Goal: Information Seeking & Learning: Learn about a topic

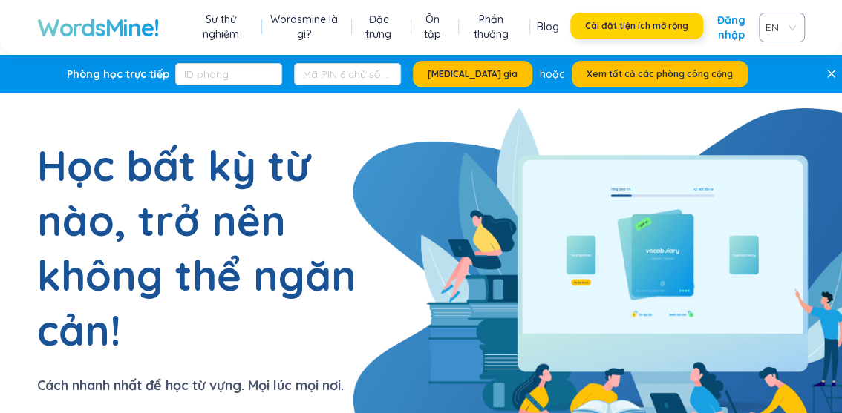
click at [639, 21] on font "Cài đặt tiện ích mở rộng" at bounding box center [636, 25] width 103 height 11
click at [738, 38] on font "Đăng nhập" at bounding box center [730, 27] width 28 height 28
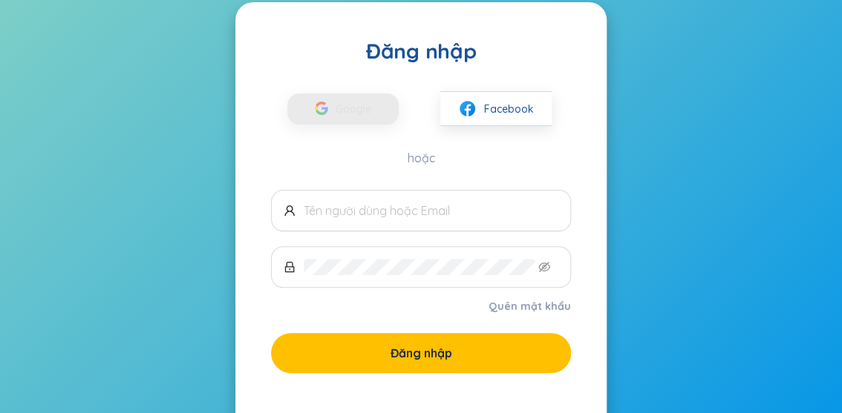
scroll to position [114, 0]
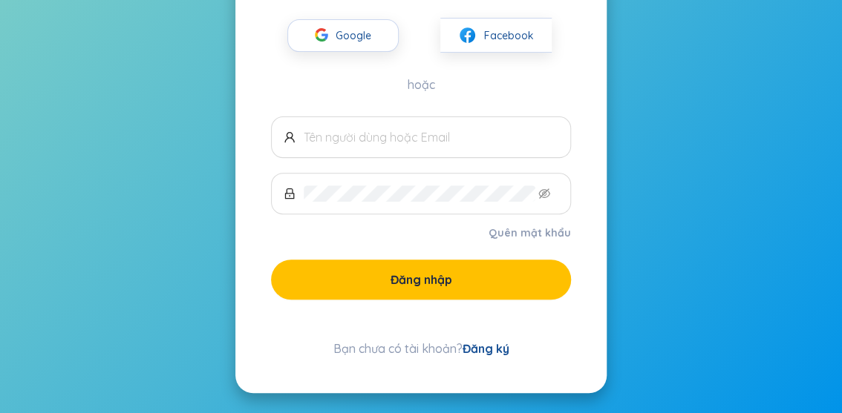
click at [494, 353] on font "Đăng ký" at bounding box center [485, 348] width 47 height 15
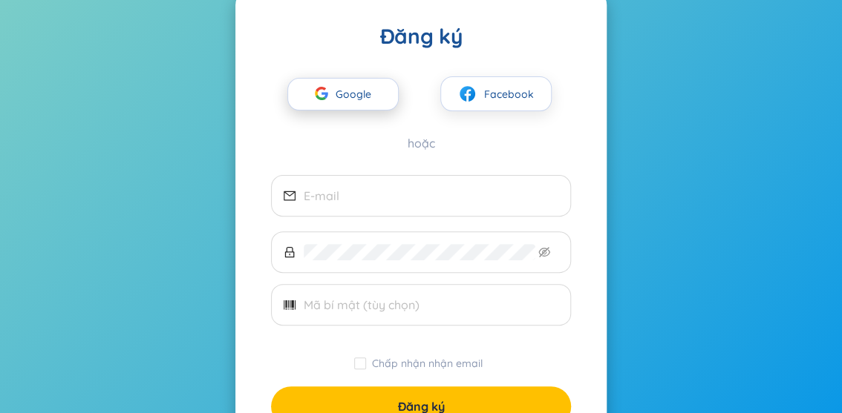
click at [350, 103] on span "Google" at bounding box center [357, 94] width 43 height 31
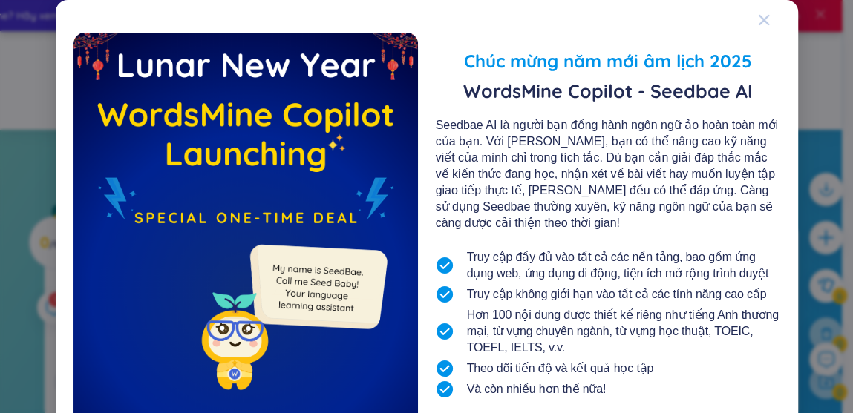
click at [758, 24] on icon "Đóng" at bounding box center [764, 20] width 12 height 12
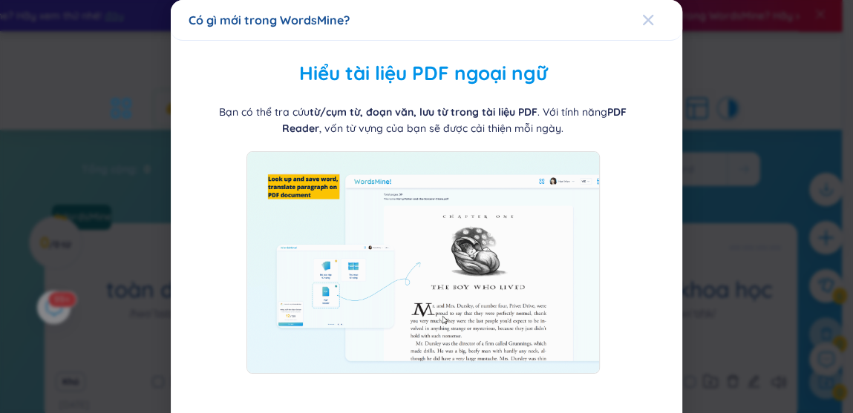
click at [642, 29] on div "Đóng" at bounding box center [648, 20] width 12 height 40
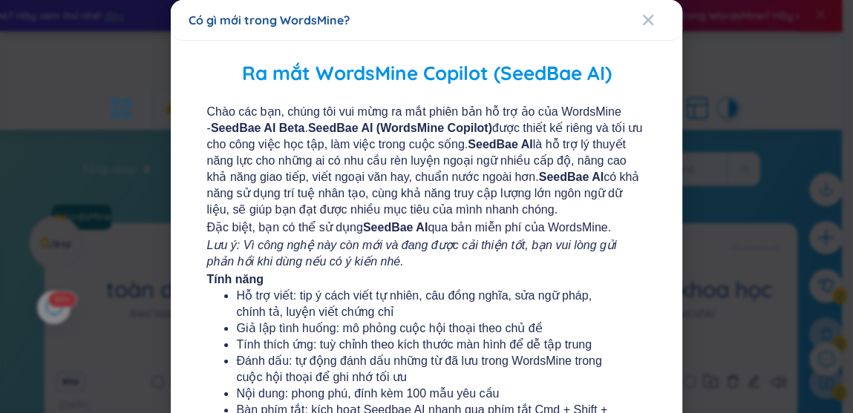
scroll to position [352, 0]
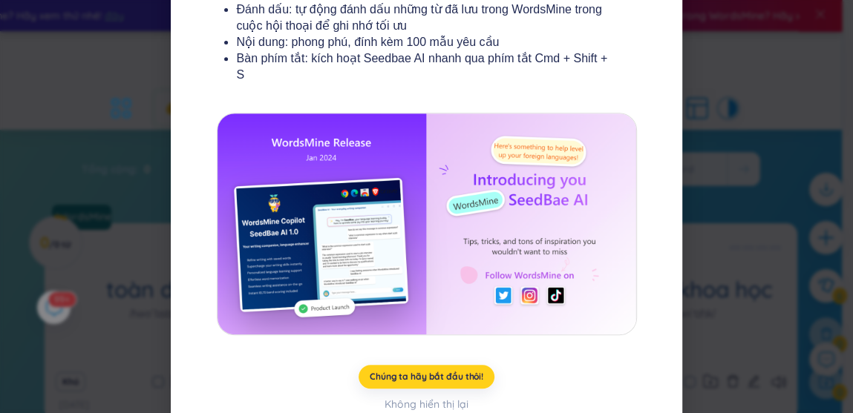
click at [420, 371] on font "Chúng ta hãy bắt đầu thôi!" at bounding box center [427, 376] width 114 height 11
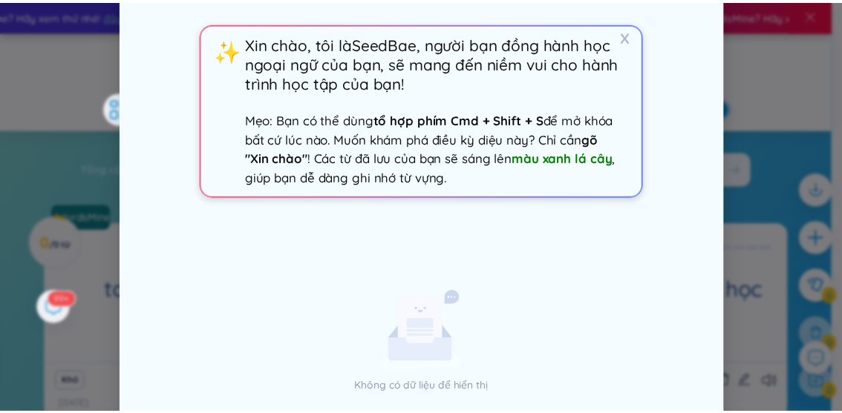
scroll to position [0, 0]
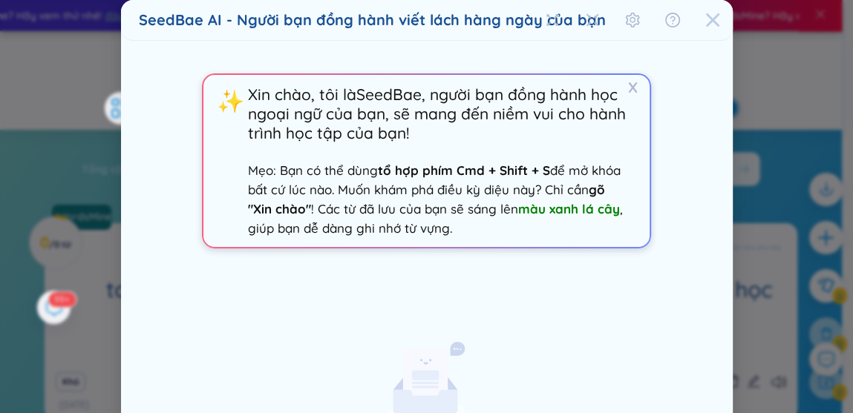
click at [705, 21] on icon "Đóng" at bounding box center [712, 20] width 15 height 15
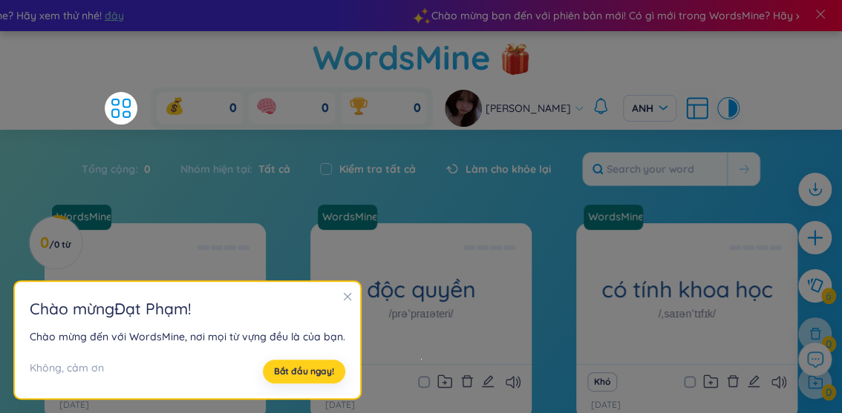
click at [314, 370] on font "Bắt đầu ngay!" at bounding box center [304, 371] width 60 height 11
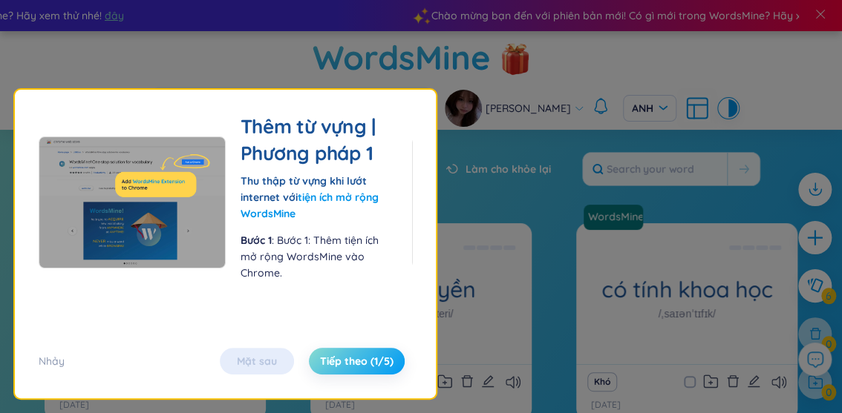
click at [334, 371] on button "Tiếp theo (1/5)" at bounding box center [357, 361] width 96 height 27
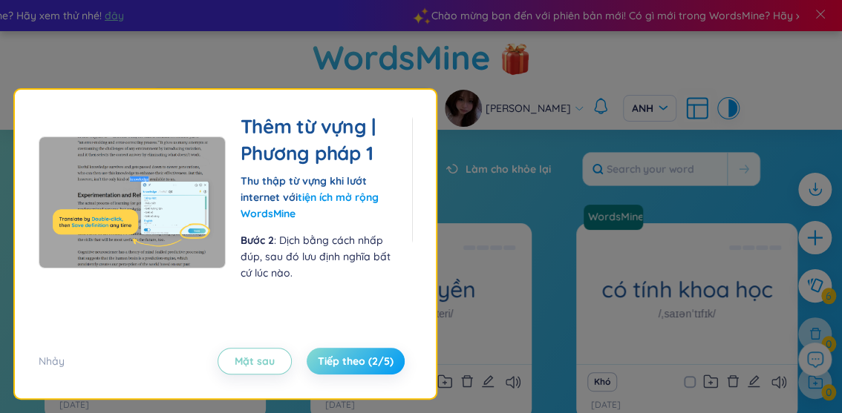
click at [359, 359] on font "Tiếp theo (2/5)" at bounding box center [356, 361] width 76 height 13
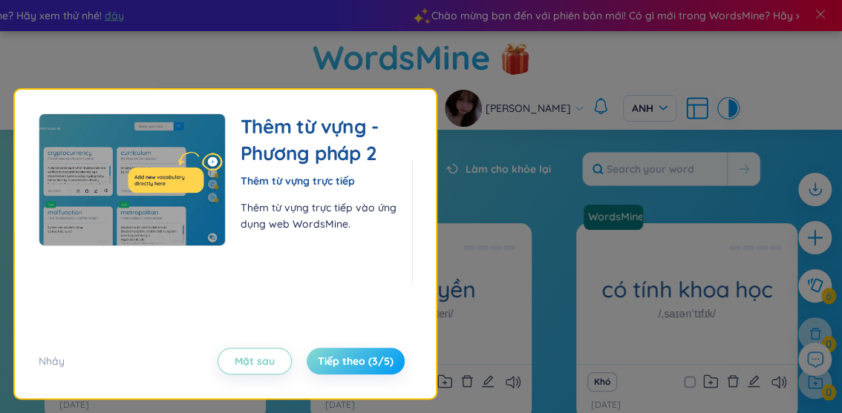
click at [356, 364] on font "Tiếp theo (3/5)" at bounding box center [356, 361] width 76 height 13
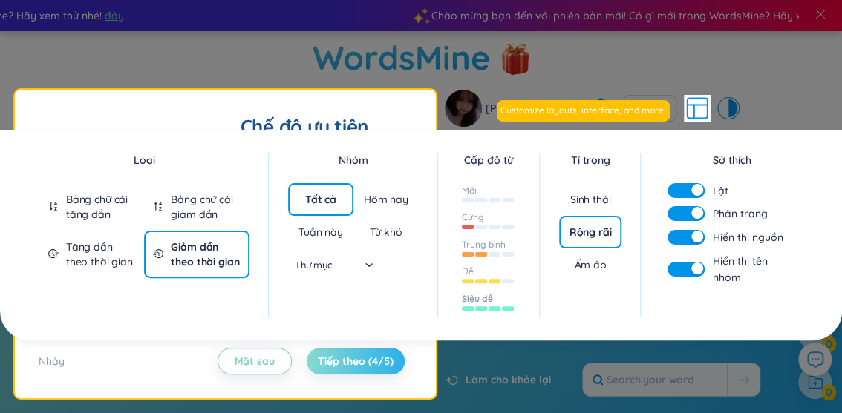
click at [494, 307] on div at bounding box center [494, 309] width 12 height 4
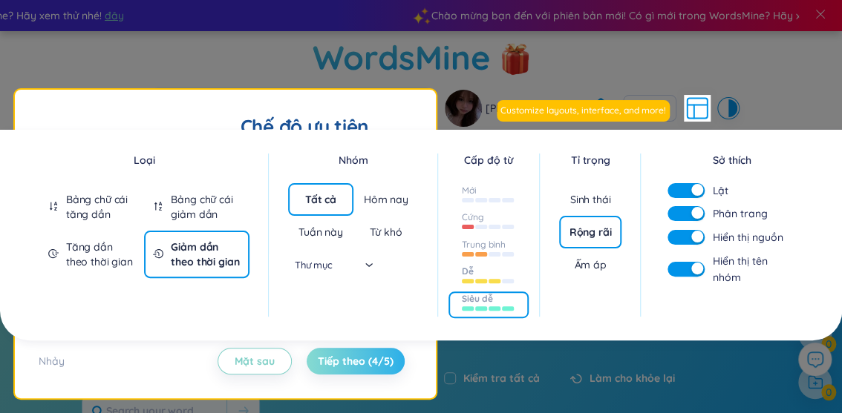
click at [491, 272] on div at bounding box center [488, 280] width 53 height 16
click at [373, 226] on font "Từ khó" at bounding box center [386, 232] width 32 height 13
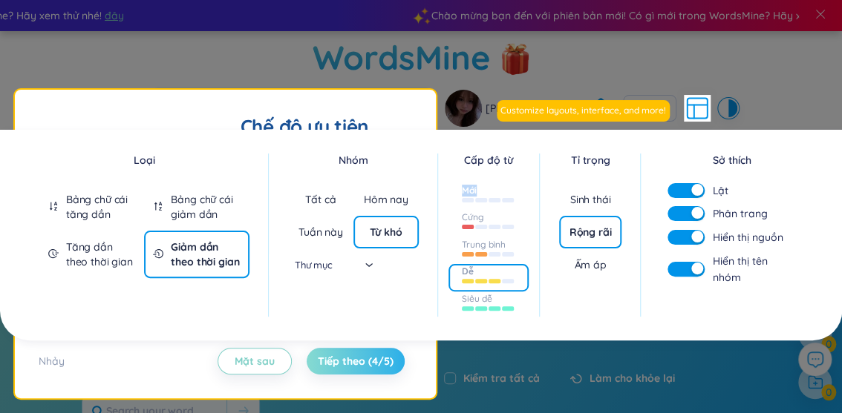
drag, startPoint x: 485, startPoint y: 187, endPoint x: 488, endPoint y: 157, distance: 30.7
click at [488, 183] on div "Mới Cứng Trung bình Dễ x Siêu dễ" at bounding box center [488, 251] width 63 height 136
click at [488, 198] on div at bounding box center [494, 200] width 12 height 4
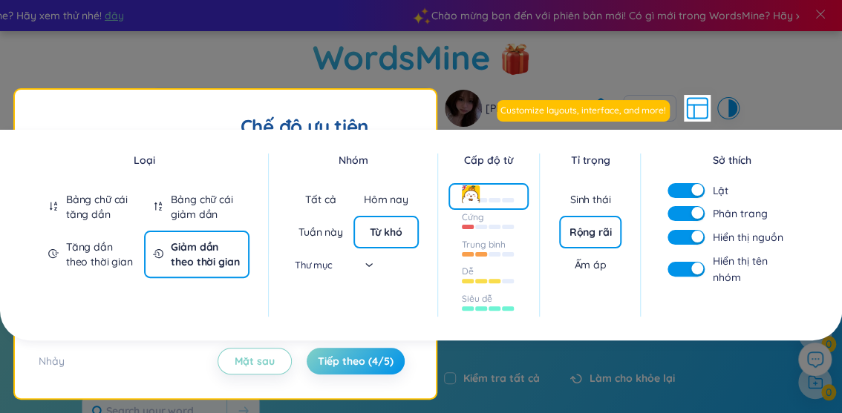
drag, startPoint x: 352, startPoint y: 358, endPoint x: 352, endPoint y: 226, distance: 132.1
click at [352, 254] on input "search" at bounding box center [315, 265] width 77 height 22
click at [364, 254] on div "Thư mục" at bounding box center [321, 265] width 104 height 22
click at [359, 376] on div "Thẻ ghi nhớ Sử dụng thẻ ghi nhớ để học từ vựng hiệu quả! Có 2 chế độ: chế độ lu…" at bounding box center [225, 244] width 421 height 309
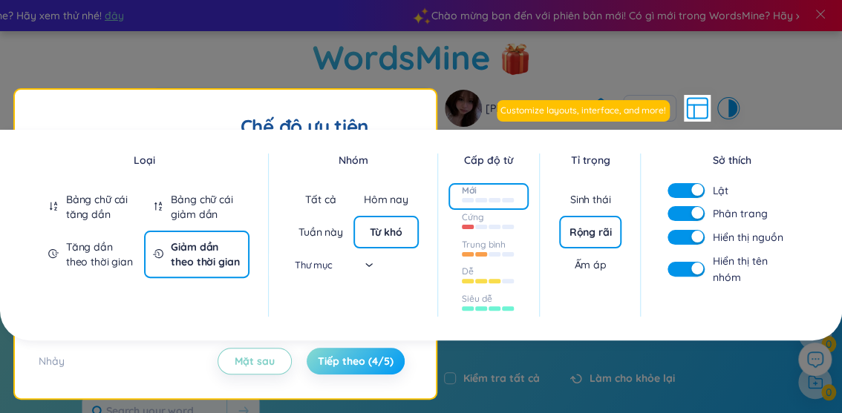
click at [353, 366] on font "Tiếp theo (4/5)" at bounding box center [356, 361] width 76 height 13
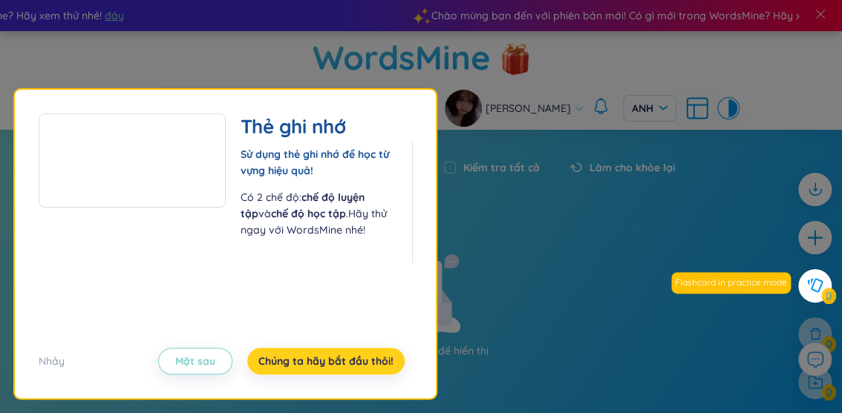
click at [344, 360] on font "Chúng ta hãy bắt đầu thôi!" at bounding box center [325, 361] width 135 height 13
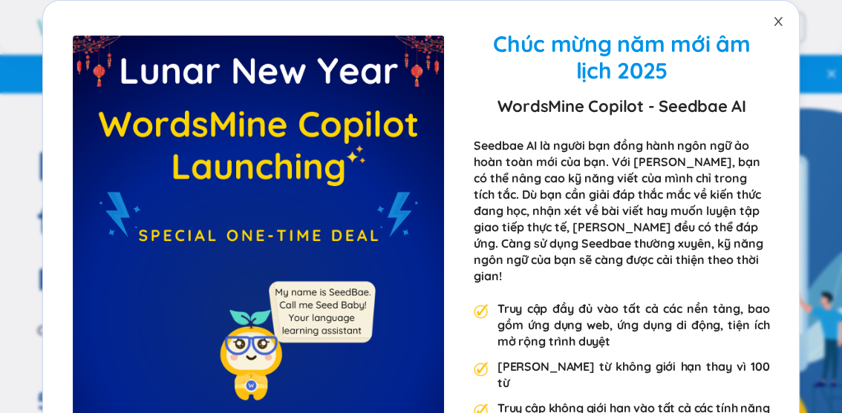
click at [772, 19] on icon "đóng" at bounding box center [778, 22] width 12 height 12
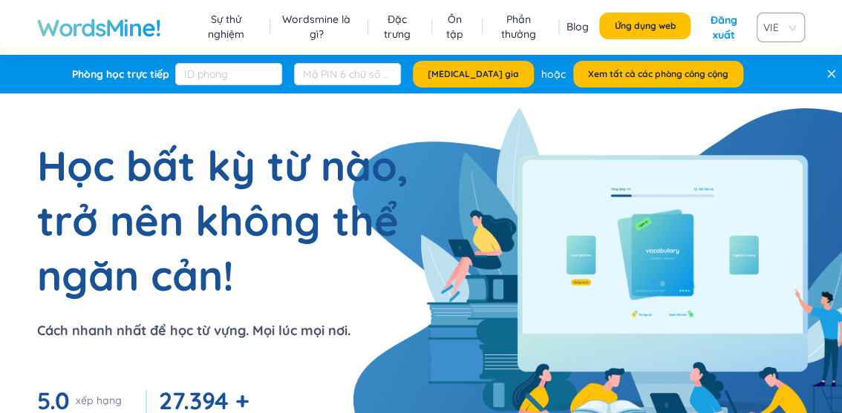
scroll to position [296, 0]
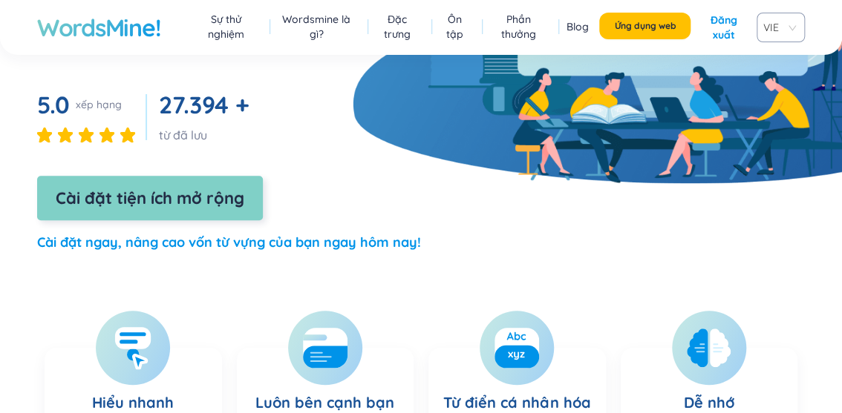
click at [210, 213] on button "Cài đặt tiện ích mở rộng" at bounding box center [150, 198] width 226 height 45
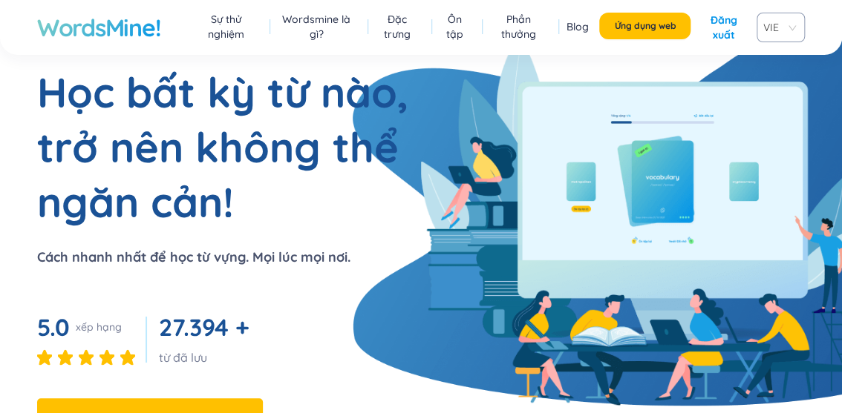
scroll to position [0, 0]
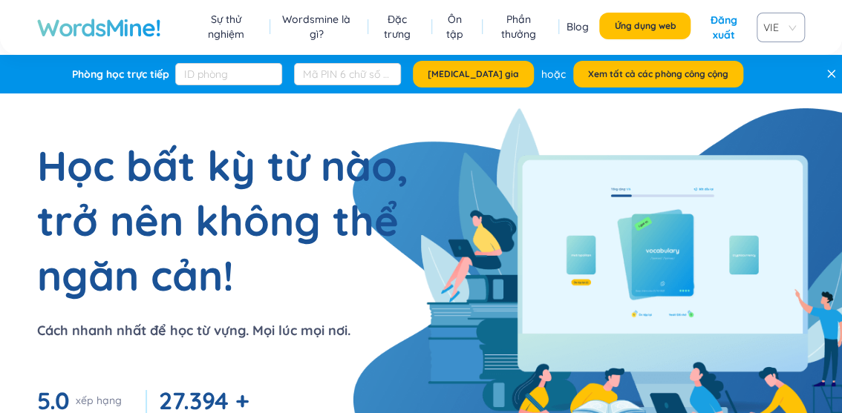
click at [441, 32] on link "Ôn tập" at bounding box center [454, 27] width 31 height 30
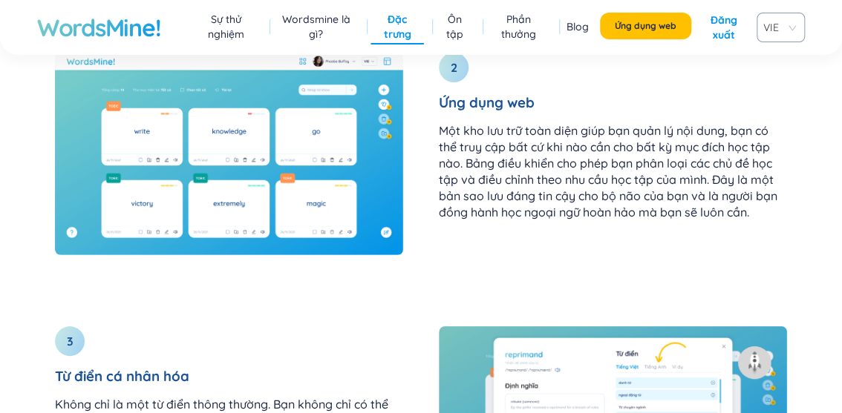
scroll to position [2018, 0]
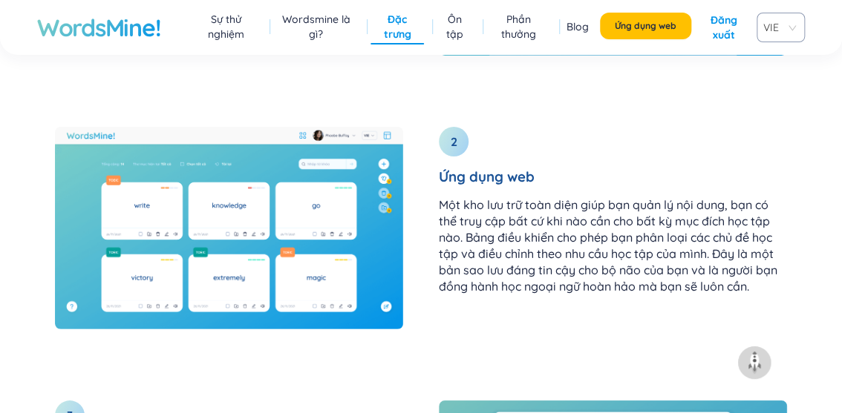
click at [437, 236] on div "2 Ứng dụng web Một kho lưu trữ toàn diện giúp bạn quản lý nội dung, bạn có thể …" at bounding box center [613, 216] width 384 height 215
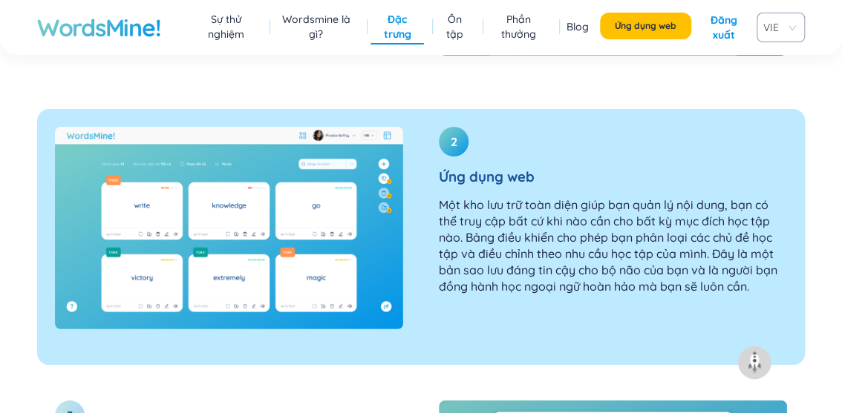
click at [373, 238] on img at bounding box center [229, 228] width 348 height 202
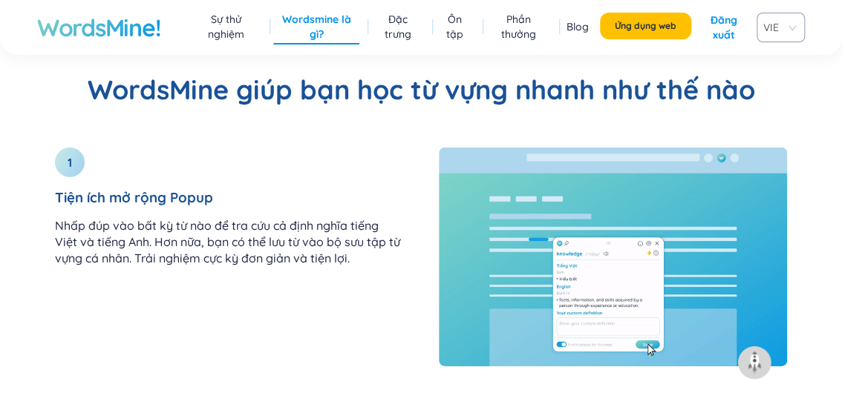
scroll to position [1113, 0]
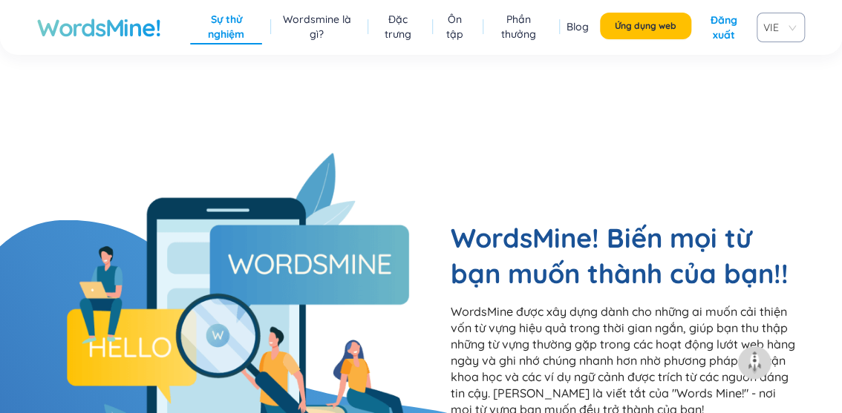
click at [440, 33] on link "Ôn tập" at bounding box center [454, 27] width 31 height 30
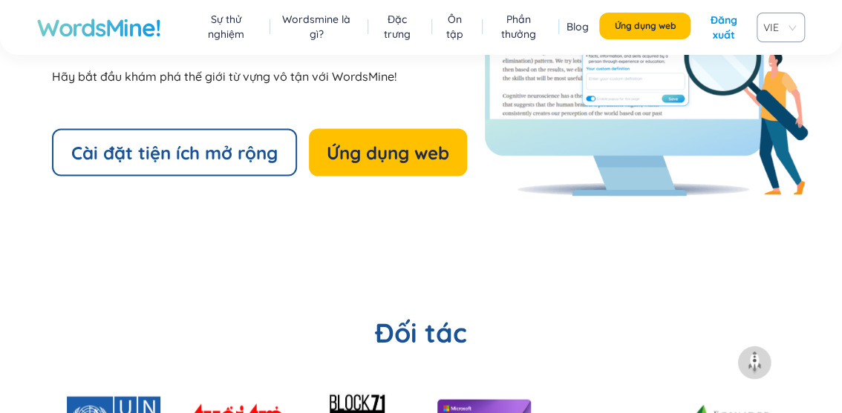
scroll to position [3206, 0]
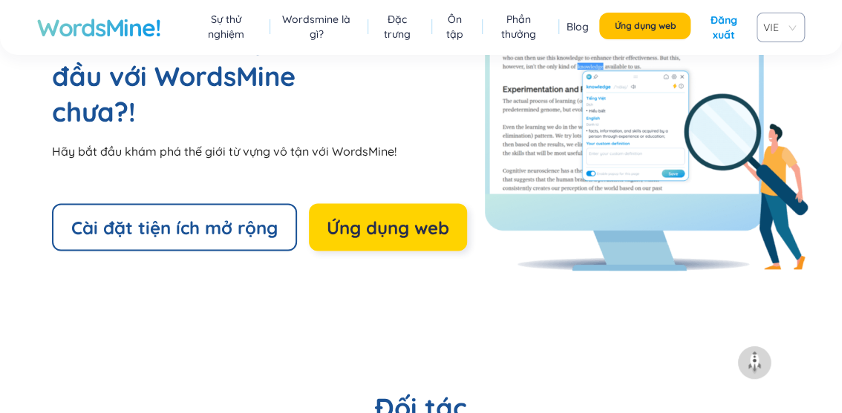
click at [341, 230] on font "Ứng dụng web" at bounding box center [388, 227] width 122 height 22
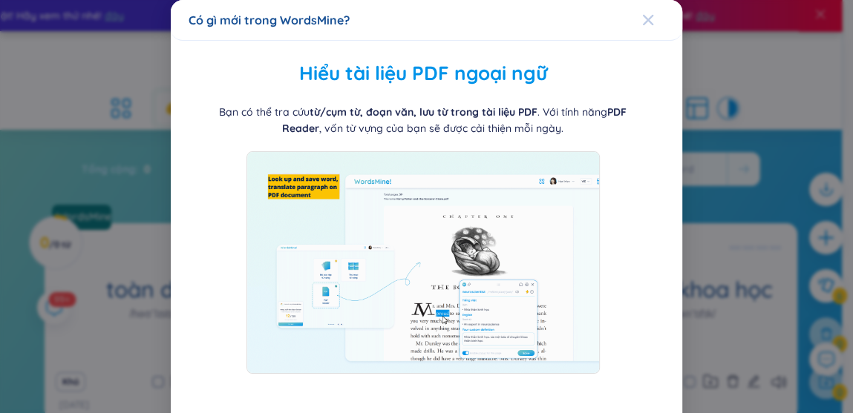
click at [642, 24] on icon "Đóng" at bounding box center [648, 20] width 12 height 12
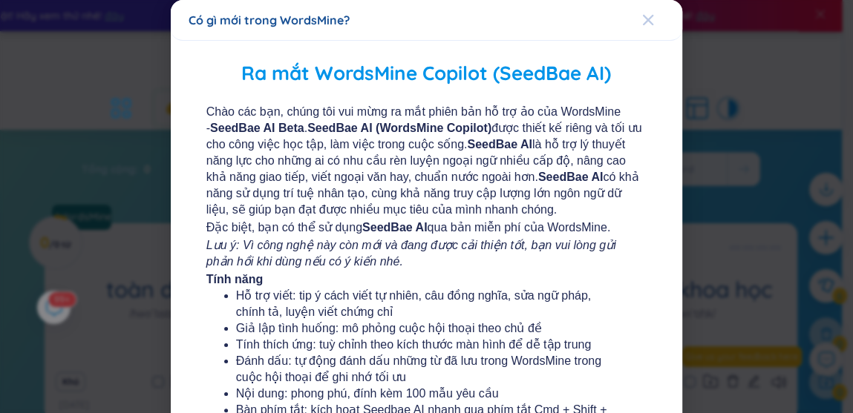
click at [642, 27] on div "Đóng" at bounding box center [648, 20] width 12 height 40
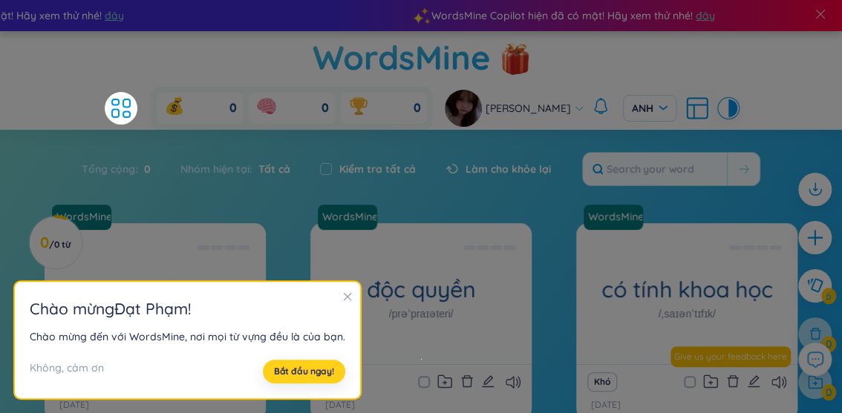
click at [284, 374] on font "Bắt đầu ngay!" at bounding box center [304, 371] width 60 height 11
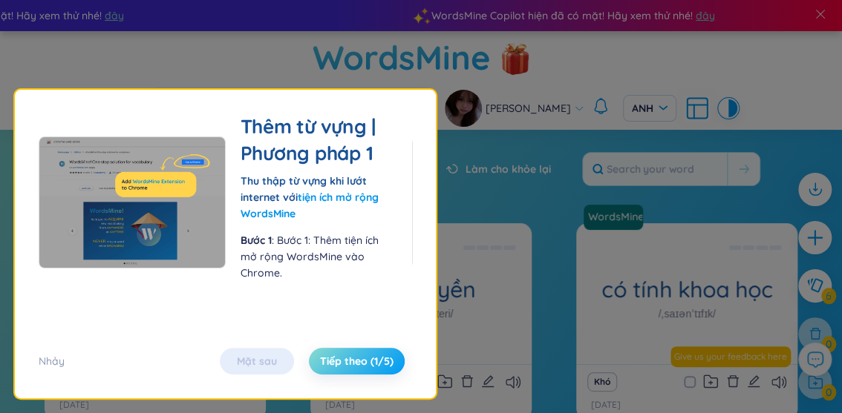
click at [364, 364] on font "Tiếp theo (1/5)" at bounding box center [356, 361] width 73 height 13
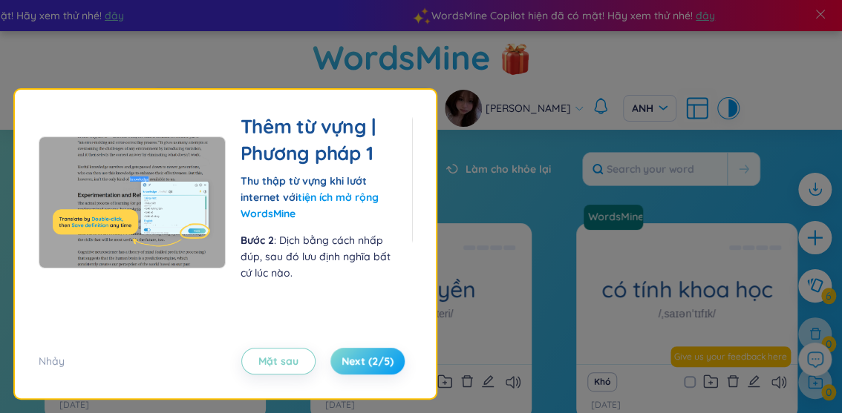
click at [364, 364] on span "Next (2/5)" at bounding box center [367, 361] width 52 height 15
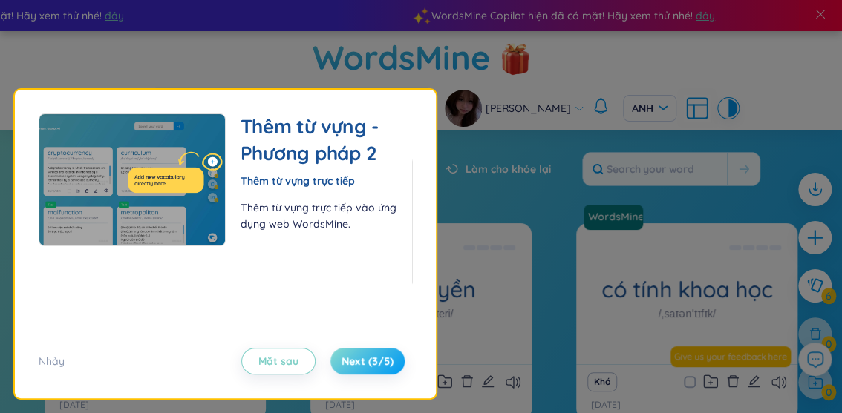
click at [364, 364] on span "Next (3/5)" at bounding box center [367, 361] width 52 height 15
click at [364, 364] on font "Tiếp theo (3/5)" at bounding box center [356, 361] width 76 height 13
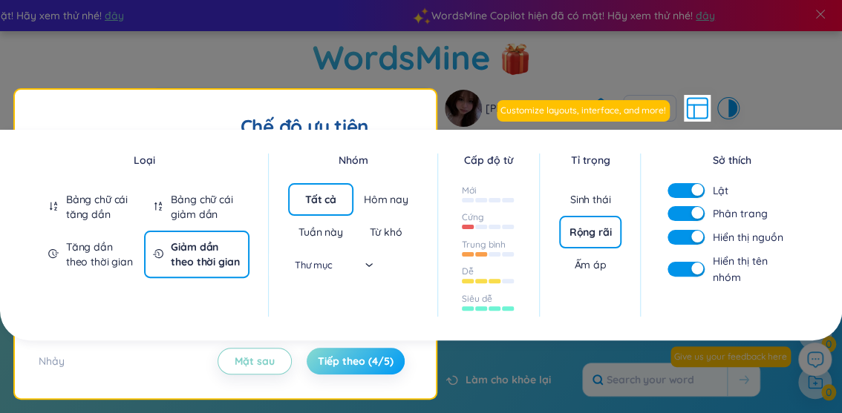
click at [364, 364] on font "Tiếp theo (4/5)" at bounding box center [356, 361] width 76 height 13
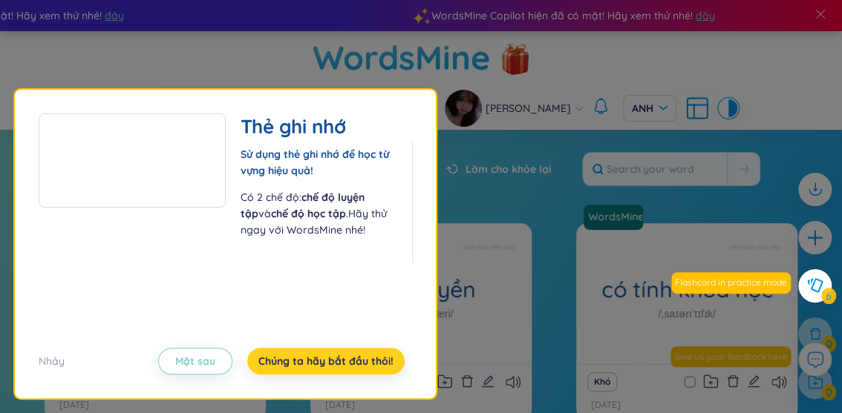
click at [357, 362] on font "Chúng ta hãy bắt đầu thôi!" at bounding box center [325, 361] width 135 height 13
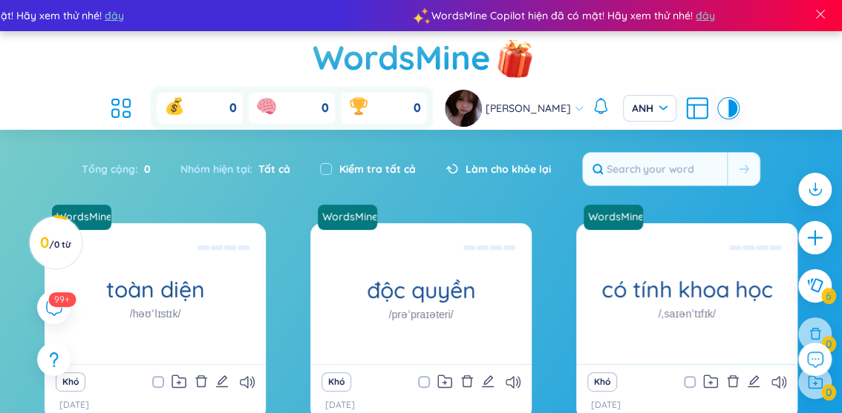
click at [493, 57] on img at bounding box center [515, 59] width 45 height 59
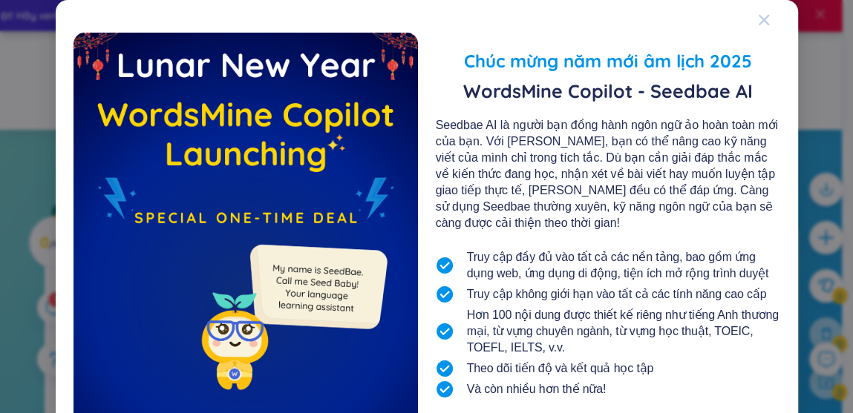
click at [758, 16] on icon "Đóng" at bounding box center [764, 20] width 12 height 12
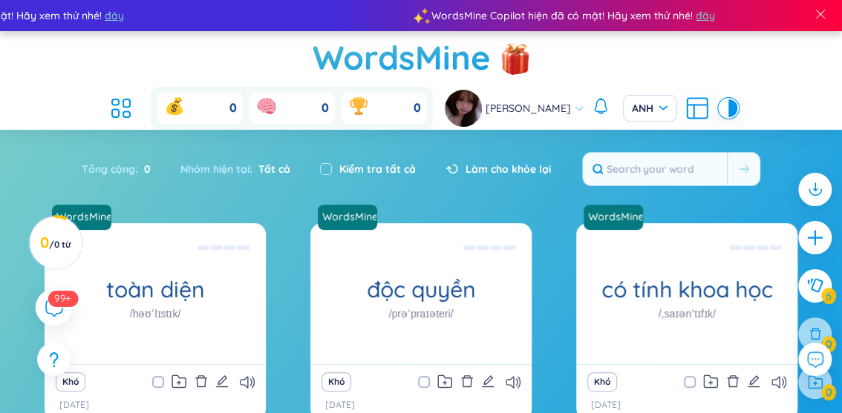
click at [46, 313] on icon at bounding box center [54, 307] width 18 height 18
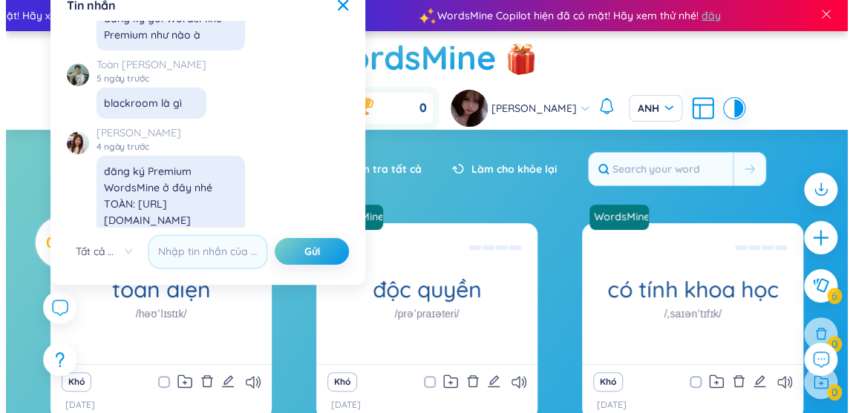
scroll to position [17527, 0]
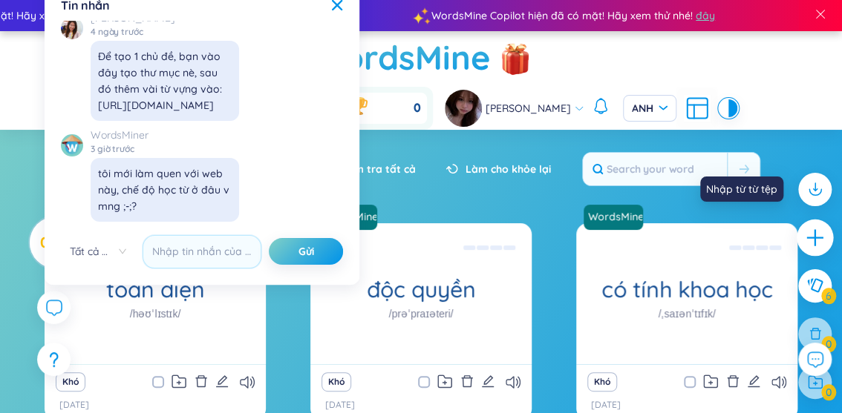
click at [816, 233] on icon "cộng thêm" at bounding box center [815, 238] width 21 height 21
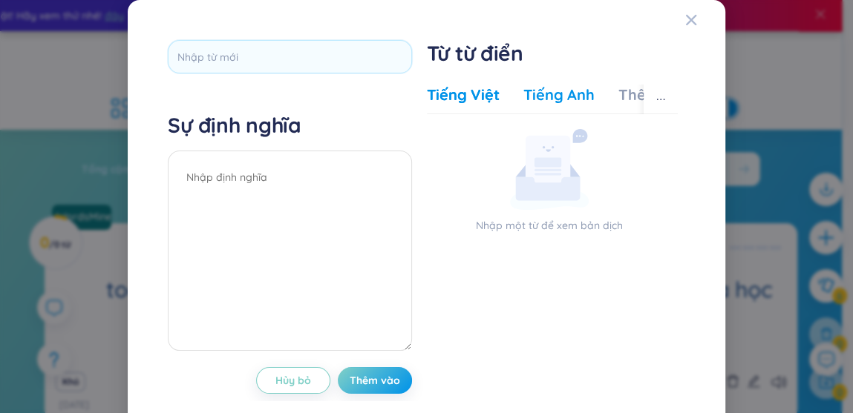
click at [540, 99] on font "Tiếng Anh" at bounding box center [558, 94] width 71 height 19
click at [459, 98] on font "Tiếng Việt" at bounding box center [463, 94] width 73 height 19
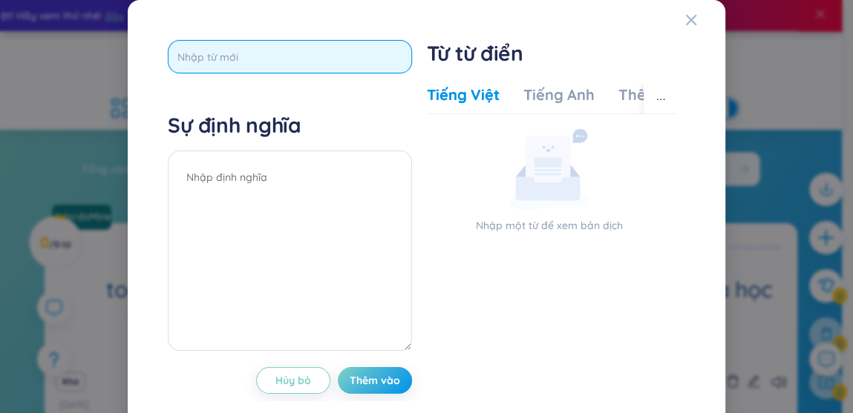
click at [290, 56] on input "text" at bounding box center [289, 56] width 243 height 33
type input "nature"
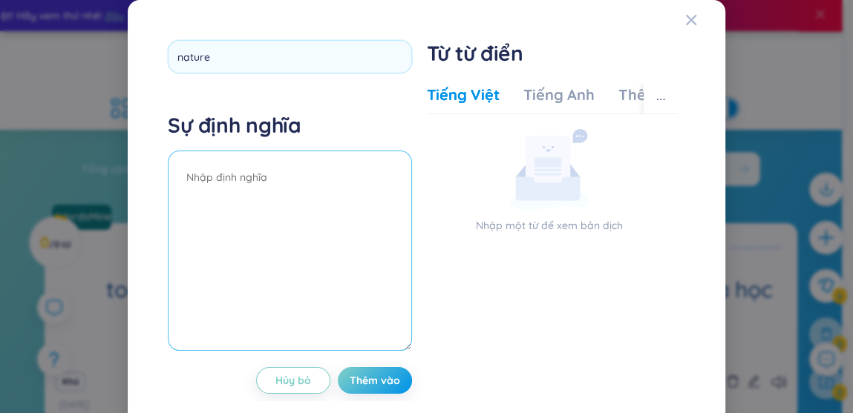
click at [225, 180] on div "Sự định nghĩa" at bounding box center [289, 233] width 243 height 243
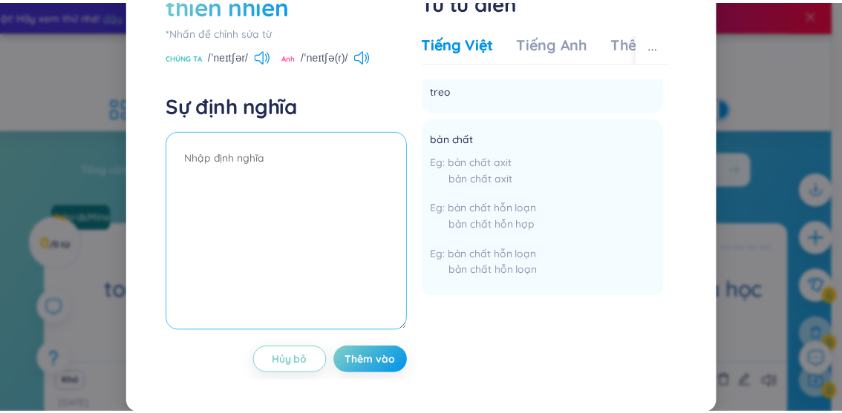
scroll to position [0, 0]
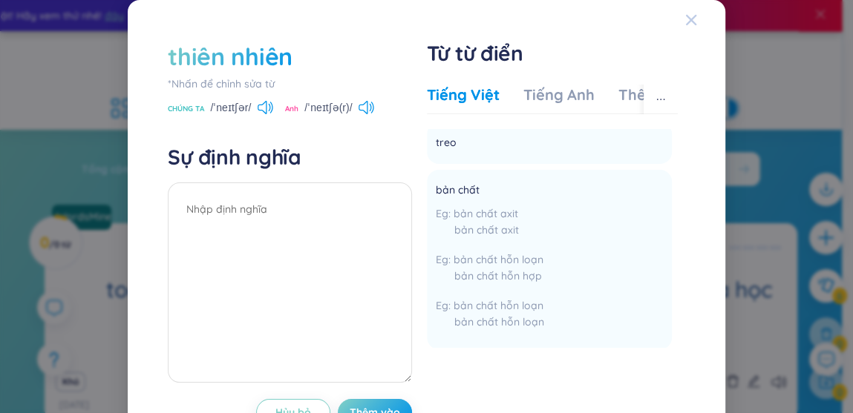
click at [685, 19] on icon "Đóng" at bounding box center [691, 20] width 12 height 12
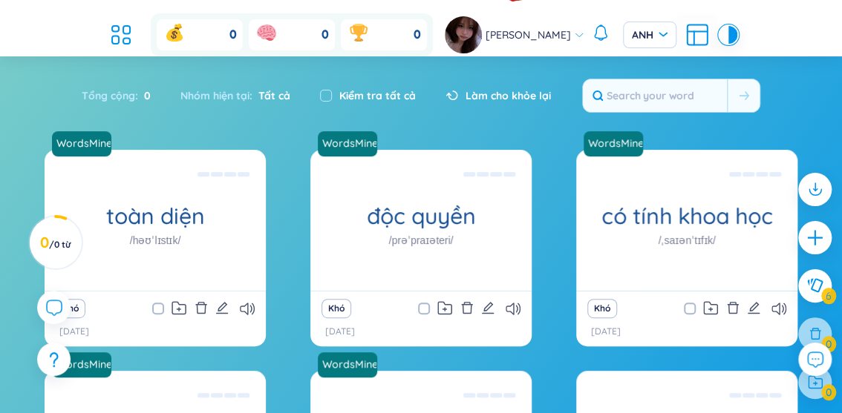
scroll to position [148, 0]
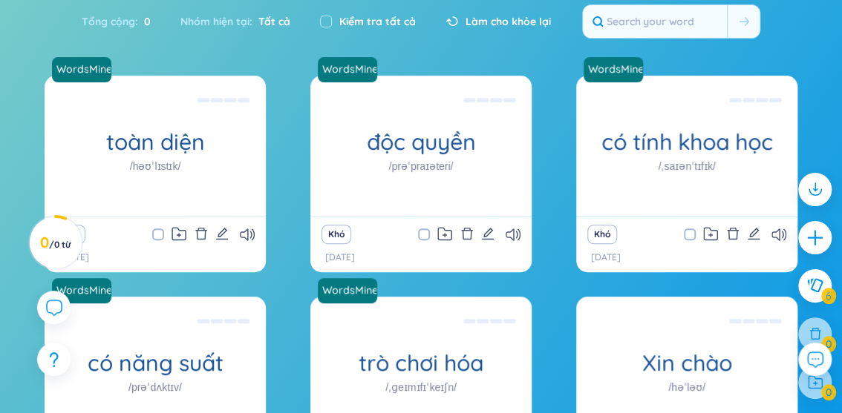
click at [422, 229] on span at bounding box center [424, 235] width 12 height 12
click at [425, 229] on input "checkbox" at bounding box center [431, 235] width 12 height 12
click at [422, 229] on span at bounding box center [424, 235] width 12 height 12
click at [425, 229] on input "checkbox" at bounding box center [431, 235] width 12 height 12
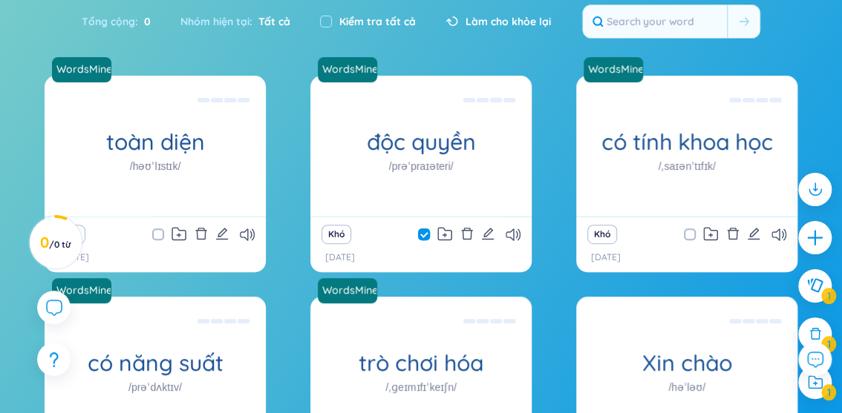
click at [425, 229] on input "checkbox" at bounding box center [431, 235] width 12 height 12
checkbox input "false"
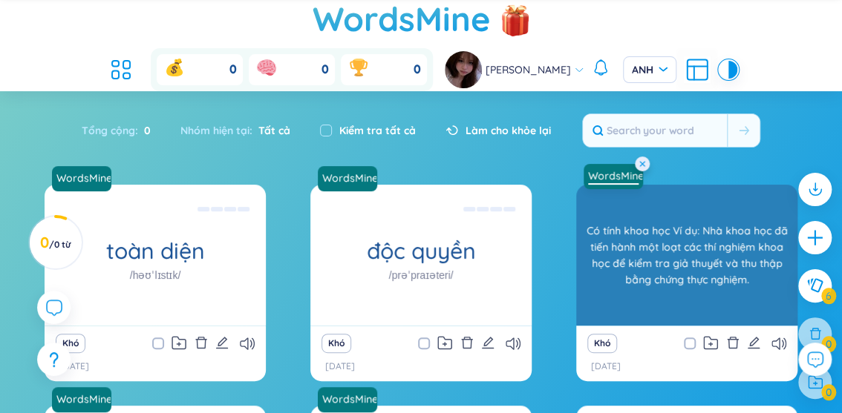
scroll to position [0, 0]
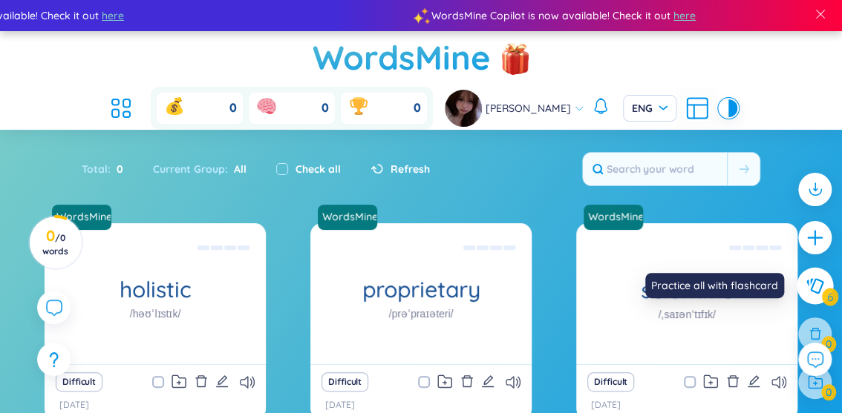
click at [805, 287] on icon at bounding box center [814, 286] width 18 height 16
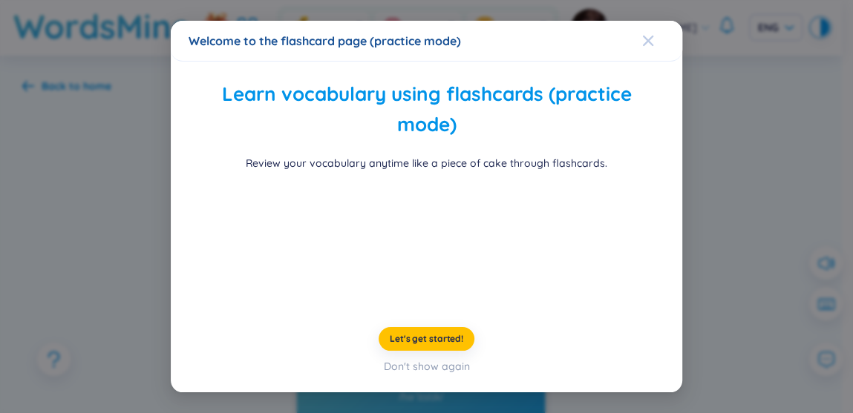
click at [642, 35] on icon "Close" at bounding box center [648, 41] width 12 height 12
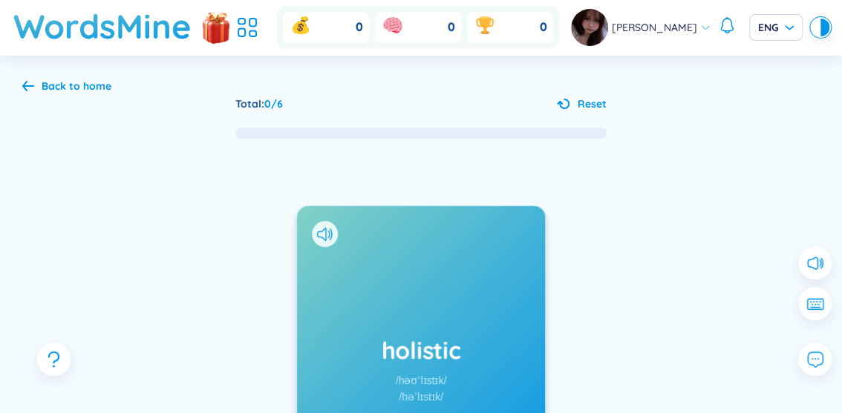
scroll to position [223, 0]
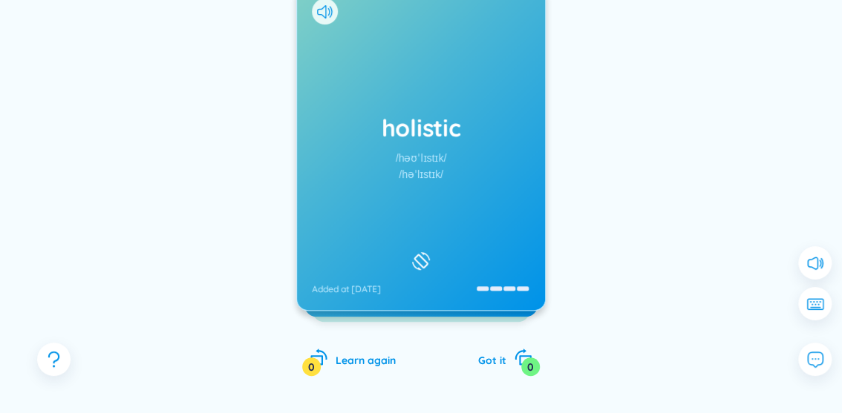
click at [446, 206] on div "holistic /həʊˈlɪstɪk/ /həˈlɪstɪk/ Added at 2/9/2025" at bounding box center [421, 147] width 248 height 327
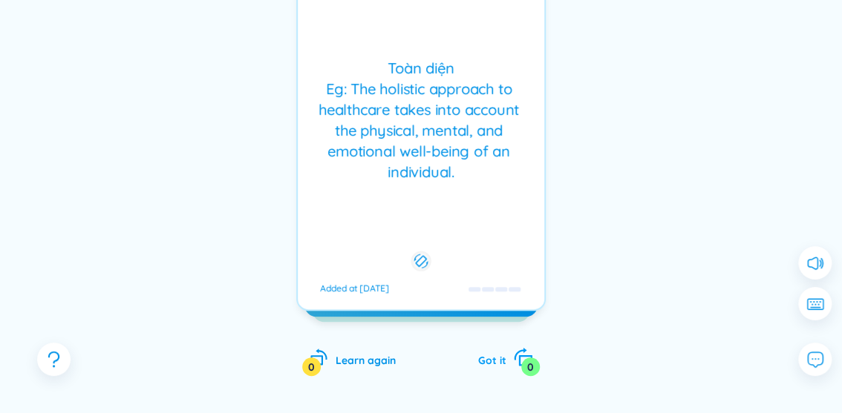
click at [523, 366] on div "0" at bounding box center [530, 367] width 19 height 19
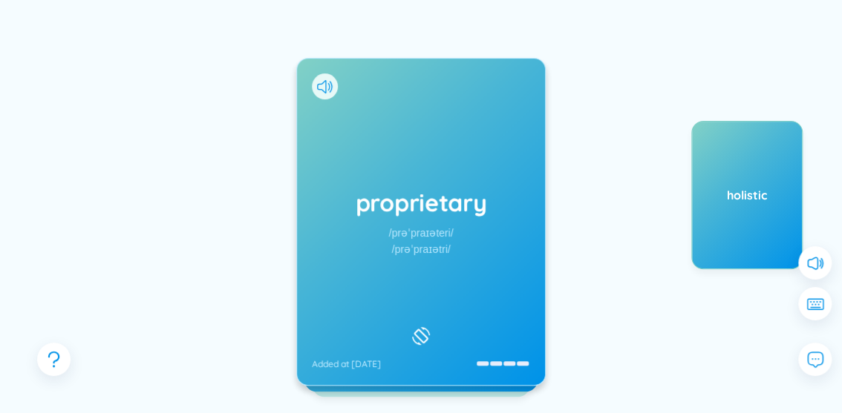
scroll to position [73, 0]
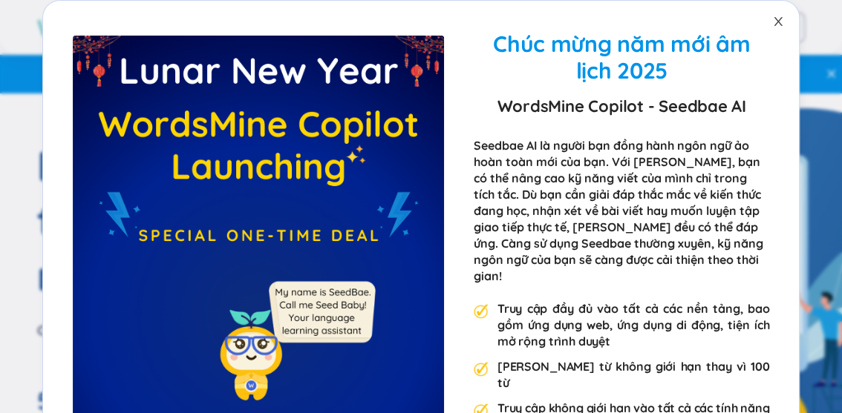
click at [772, 25] on icon "đóng" at bounding box center [778, 22] width 12 height 12
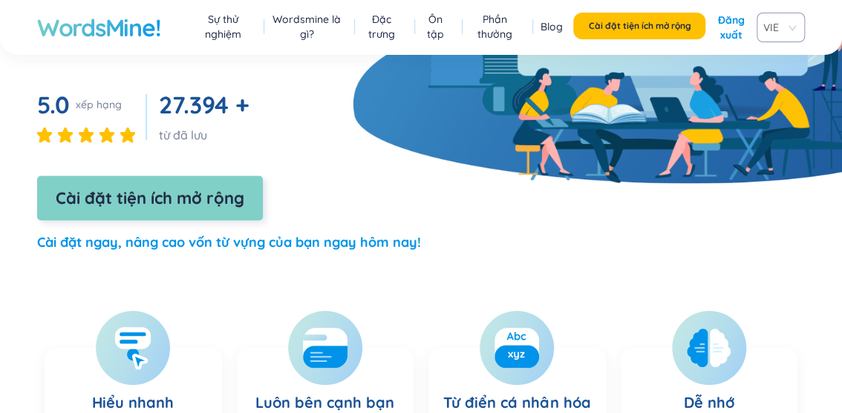
scroll to position [370, 0]
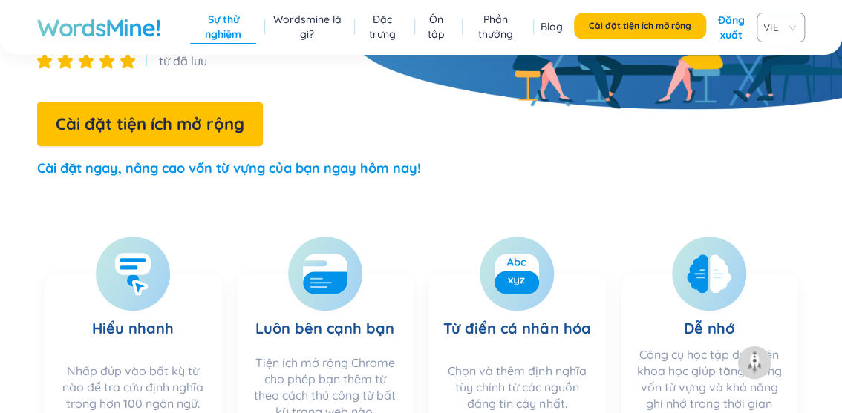
drag, startPoint x: 131, startPoint y: 300, endPoint x: 174, endPoint y: 216, distance: 94.6
drag, startPoint x: 174, startPoint y: 216, endPoint x: 97, endPoint y: 184, distance: 84.2
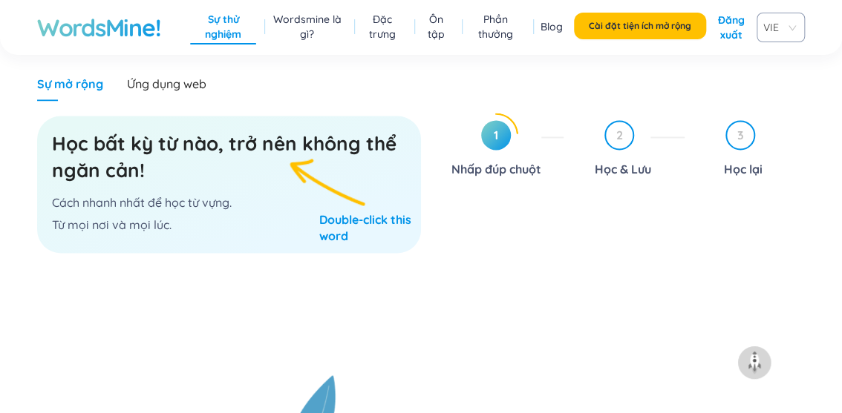
scroll to position [817, 0]
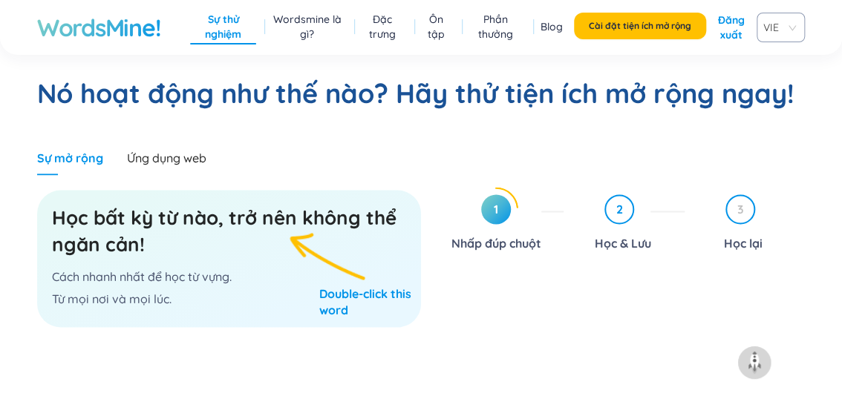
click at [616, 204] on font "2" at bounding box center [619, 209] width 7 height 15
click at [492, 214] on span "1" at bounding box center [496, 209] width 30 height 30
click at [499, 194] on span "1" at bounding box center [496, 209] width 30 height 30
click at [340, 238] on h3 "Học bất kỳ từ nào, trở nên không thể ngăn cản!" at bounding box center [229, 231] width 354 height 53
click at [226, 248] on h3 "Học bất kỳ từ nào, trở nên không thể ngăn cản!" at bounding box center [229, 231] width 354 height 53
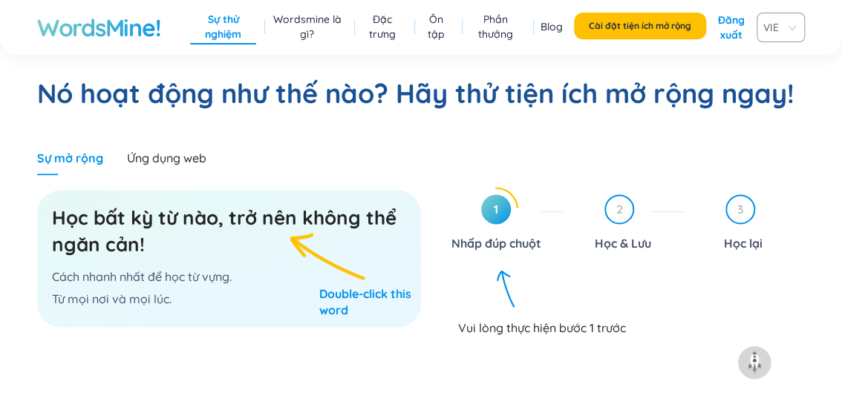
click at [238, 217] on font "Học bất kỳ từ nào, trở nên không thể ngăn cản!" at bounding box center [224, 231] width 344 height 51
click at [749, 209] on span "3" at bounding box center [740, 209] width 27 height 27
click at [739, 209] on font "3" at bounding box center [739, 209] width 7 height 15
click at [601, 220] on div "2 Học & Lưu" at bounding box center [629, 224] width 108 height 61
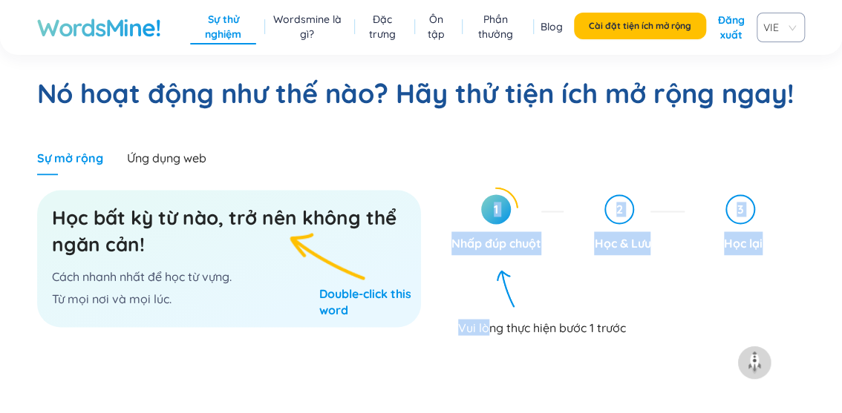
drag, startPoint x: 490, startPoint y: 322, endPoint x: 511, endPoint y: 220, distance: 104.7
click at [511, 220] on div "1 Nhấp đúp chuột 2 Học & Lưu 3 Học lại Vui lòng thực hiện bước 1 trước" at bounding box center [624, 318] width 362 height 263
click at [496, 254] on div "Nhấp đúp chuột" at bounding box center [496, 244] width 90 height 24
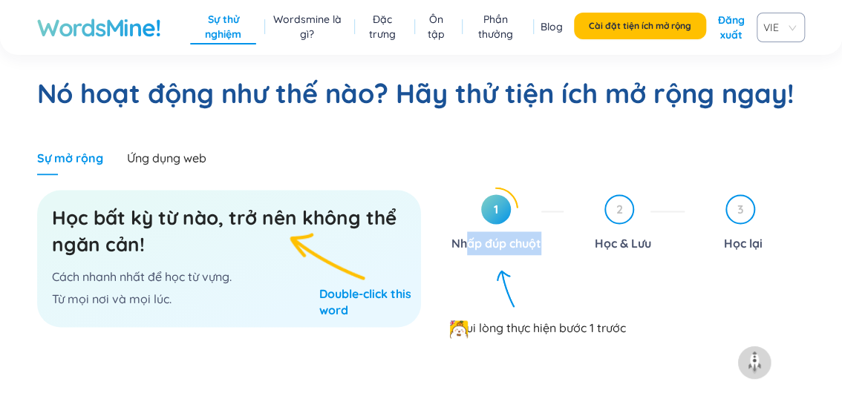
drag, startPoint x: 462, startPoint y: 239, endPoint x: 562, endPoint y: 232, distance: 99.7
click at [562, 232] on div "1 Nhấp đúp chuột" at bounding box center [503, 224] width 120 height 61
click at [537, 232] on div "Nhấp đúp chuột" at bounding box center [496, 244] width 90 height 24
click at [528, 236] on font "Nhấp đúp chuột" at bounding box center [496, 243] width 90 height 15
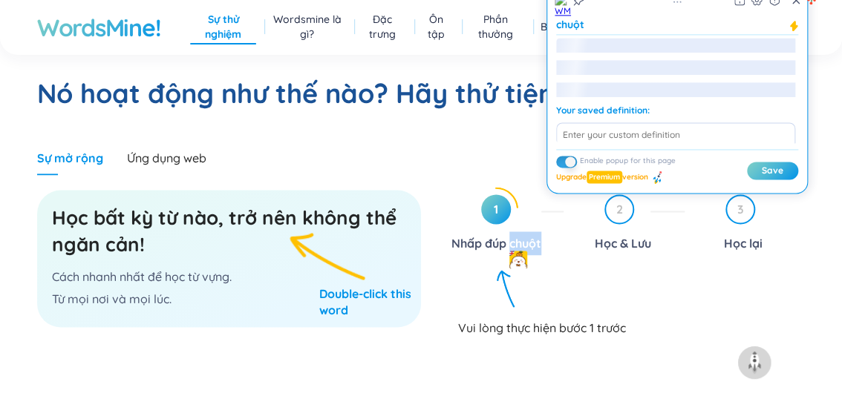
click at [509, 239] on font "Nhấp đúp chuột" at bounding box center [496, 243] width 90 height 15
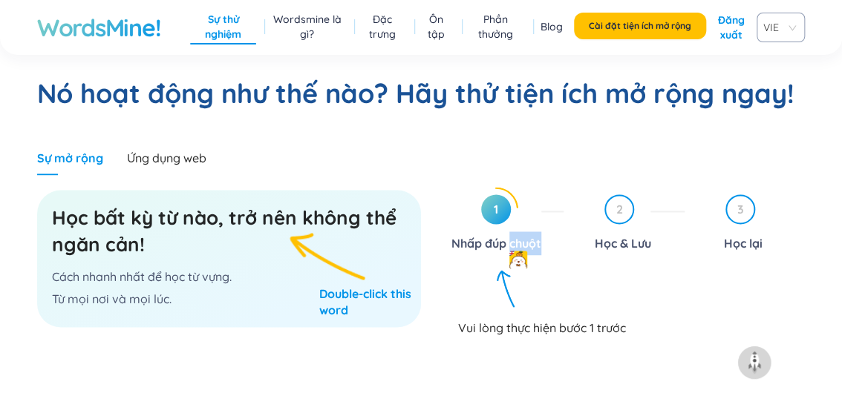
click at [509, 239] on font "Nhấp đúp chuột" at bounding box center [496, 243] width 90 height 15
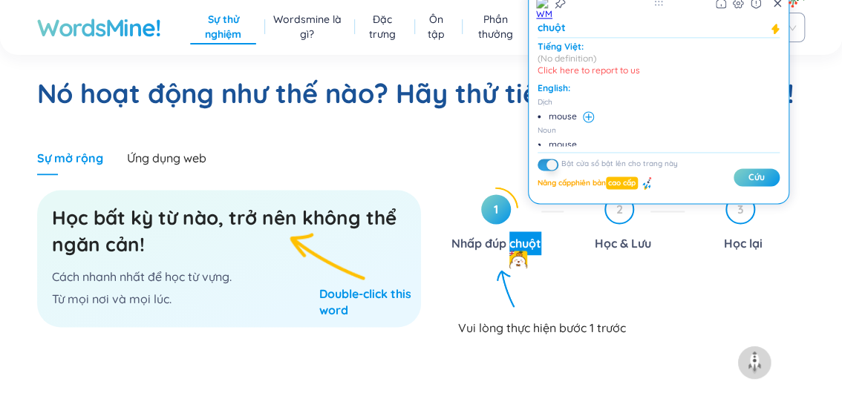
scroll to position [742, 0]
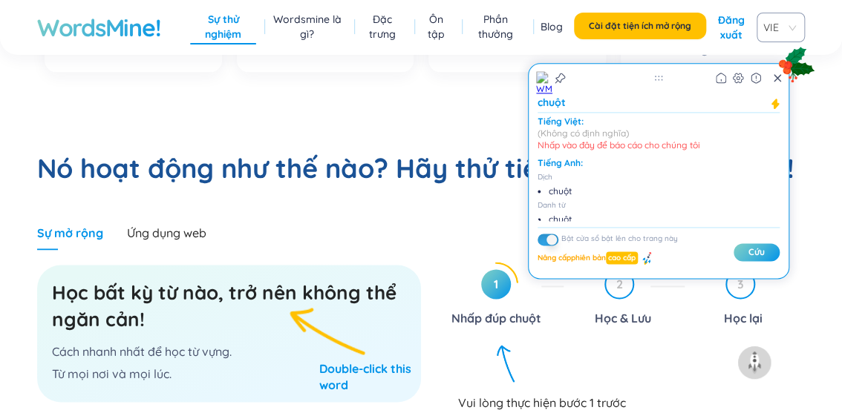
click at [461, 264] on div "1 Nhấp đúp chuột" at bounding box center [503, 296] width 120 height 68
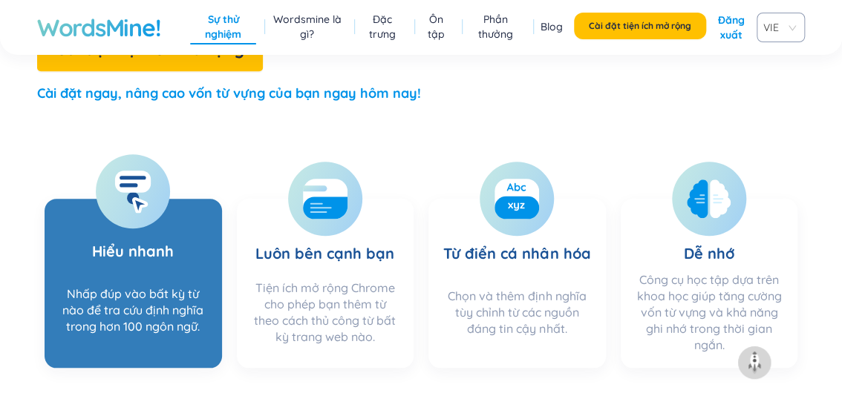
scroll to position [370, 0]
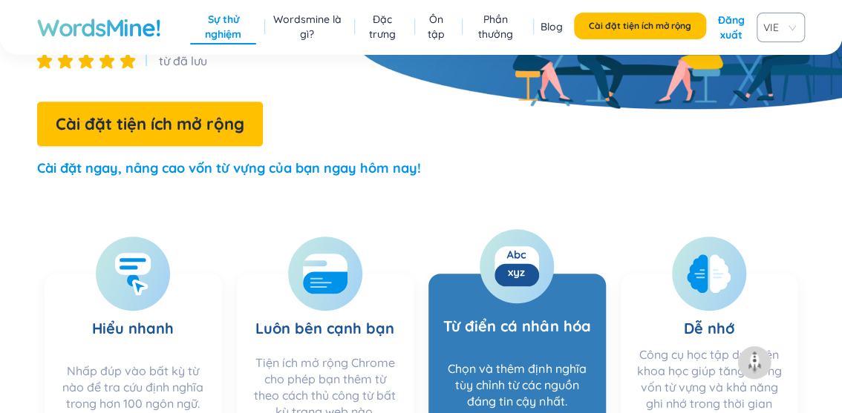
click at [512, 314] on h3 "Từ điển cá nhân hóa" at bounding box center [516, 320] width 147 height 67
click at [503, 311] on h3 "Từ điển cá nhân hóa" at bounding box center [516, 320] width 147 height 67
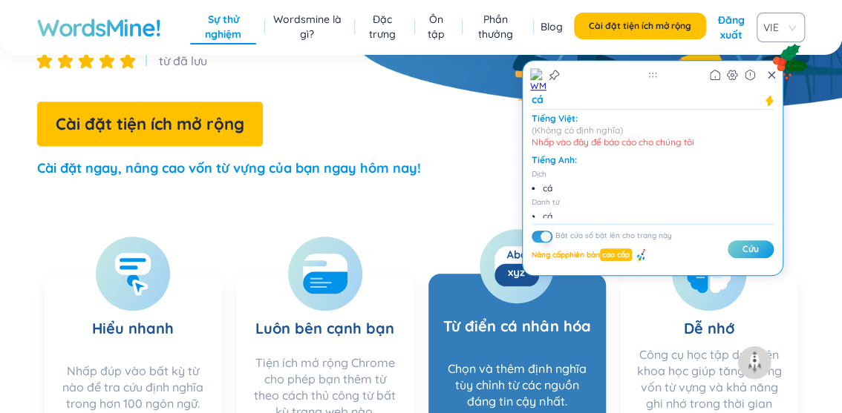
click at [494, 304] on h3 "Từ điển cá nhân hóa" at bounding box center [516, 320] width 147 height 67
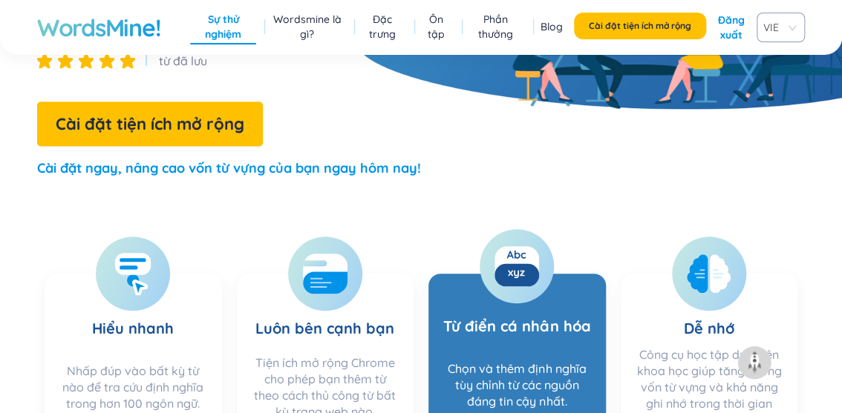
click at [494, 304] on h3 "Từ điển cá nhân hóa" at bounding box center [516, 320] width 147 height 67
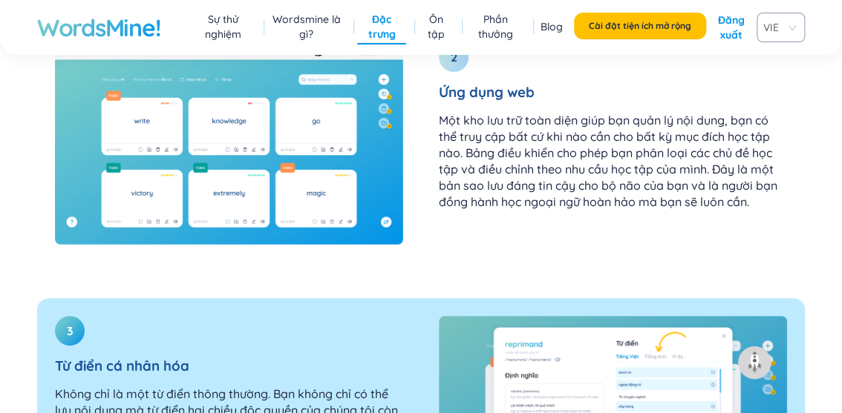
scroll to position [2375, 0]
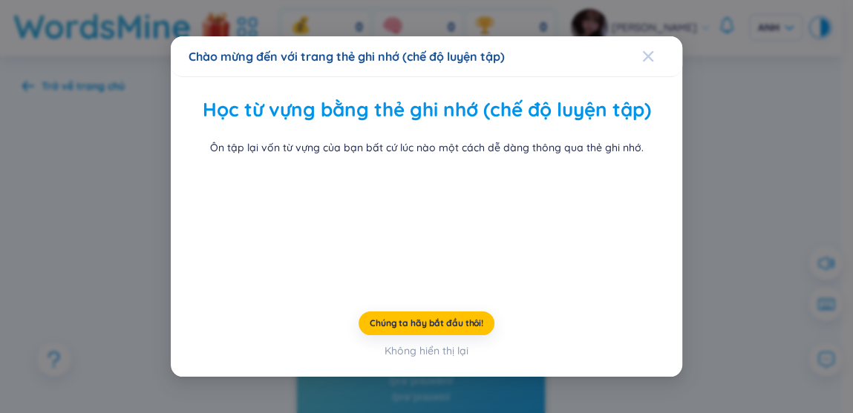
click at [644, 50] on icon "Đóng" at bounding box center [648, 56] width 12 height 12
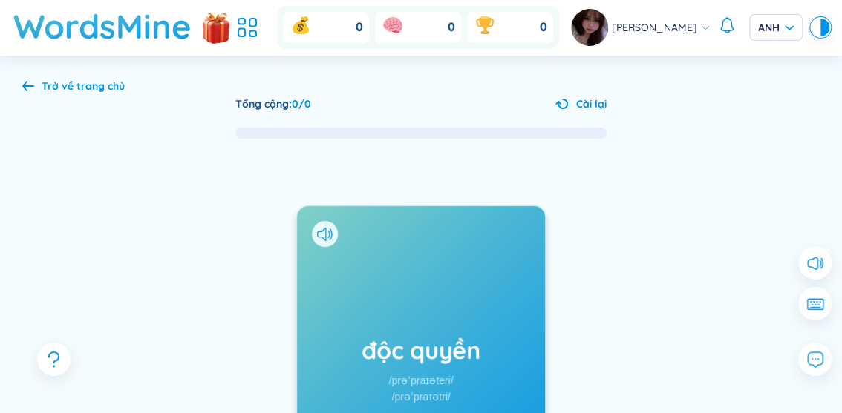
click at [59, 89] on font "Trở về trang chủ" at bounding box center [83, 85] width 83 height 13
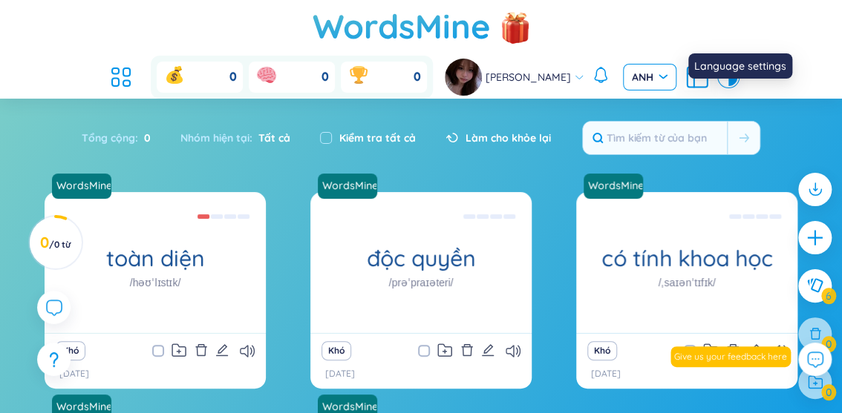
click at [667, 70] on span "ANH" at bounding box center [650, 77] width 36 height 15
click at [653, 71] on font "ANH" at bounding box center [643, 77] width 22 height 13
click at [741, 56] on div "Cài đặt ngôn ngữ" at bounding box center [739, 65] width 97 height 25
click at [653, 71] on font "ANH" at bounding box center [643, 77] width 22 height 13
click at [740, 71] on font "Cài đặt ngôn ngữ" at bounding box center [739, 65] width 85 height 13
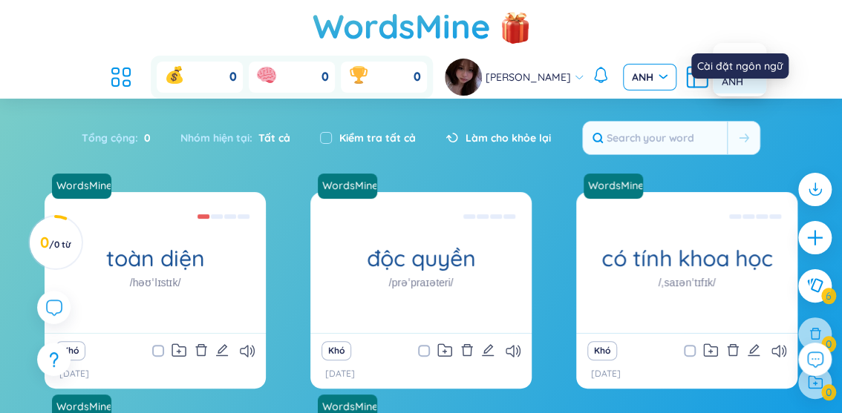
click at [667, 70] on span "ANH" at bounding box center [650, 77] width 36 height 15
click at [657, 65] on input "search" at bounding box center [644, 76] width 25 height 22
click at [667, 70] on span "ANH" at bounding box center [650, 77] width 36 height 15
